Goal: Task Accomplishment & Management: Manage account settings

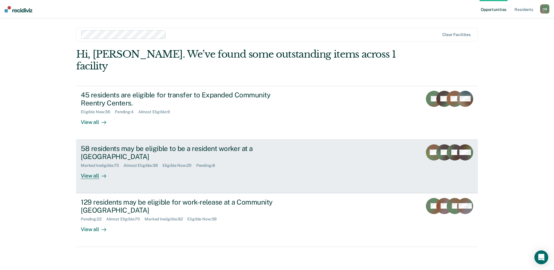
click at [376, 166] on link "58 residents may be eligible to be a resident worker at a Community Reentry Cen…" at bounding box center [276, 167] width 401 height 54
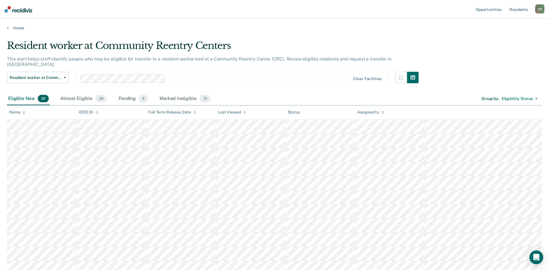
click at [428, 38] on main "Resident worker at Community Reentry Centers This alert helps staff identify pe…" at bounding box center [274, 236] width 549 height 411
click at [71, 95] on div "Almost Eligible 38" at bounding box center [83, 99] width 49 height 13
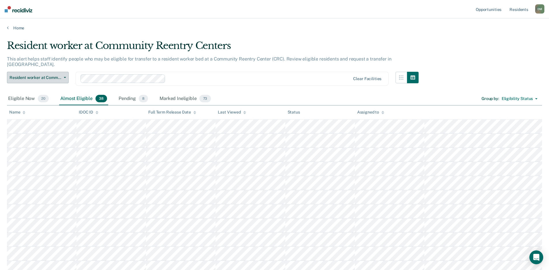
click at [22, 75] on button "Resident worker at Community Reentry Centers" at bounding box center [38, 78] width 62 height 12
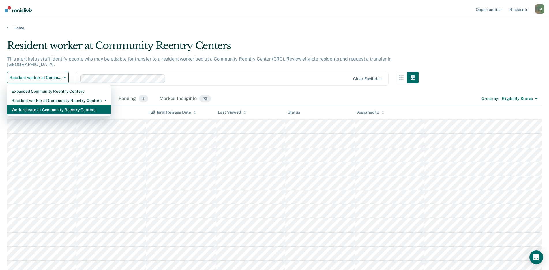
click at [23, 105] on div "Work-release at Community Reentry Centers" at bounding box center [59, 109] width 95 height 9
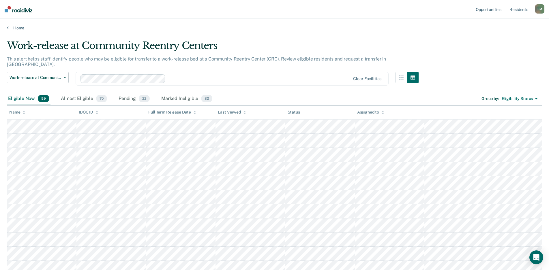
scroll to position [654, 0]
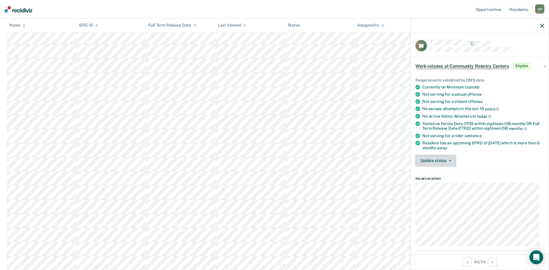
click at [437, 161] on button "Update status" at bounding box center [435, 161] width 41 height 12
click at [432, 174] on button "[PERSON_NAME]" at bounding box center [443, 174] width 56 height 9
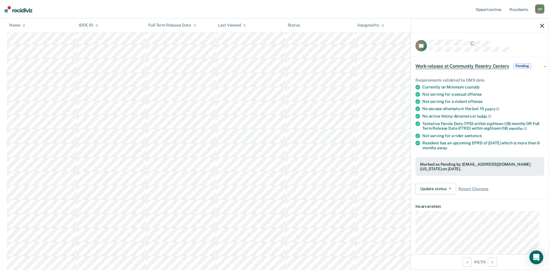
click at [544, 26] on div at bounding box center [480, 25] width 138 height 14
click at [541, 26] on icon "button" at bounding box center [542, 26] width 4 height 4
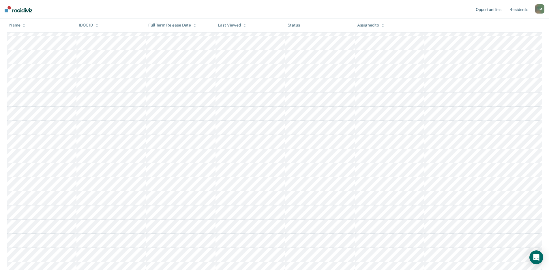
scroll to position [0, 0]
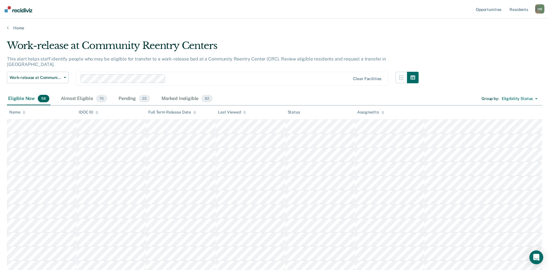
click at [244, 113] on icon at bounding box center [244, 113] width 3 height 1
click at [244, 114] on icon at bounding box center [244, 113] width 3 height 4
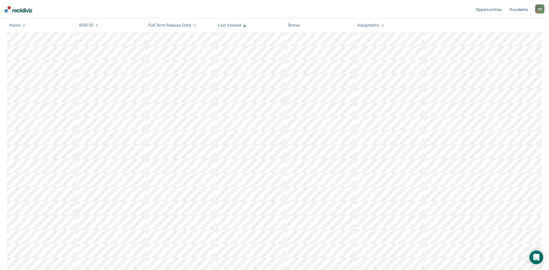
scroll to position [710, 0]
